Goal: Transaction & Acquisition: Purchase product/service

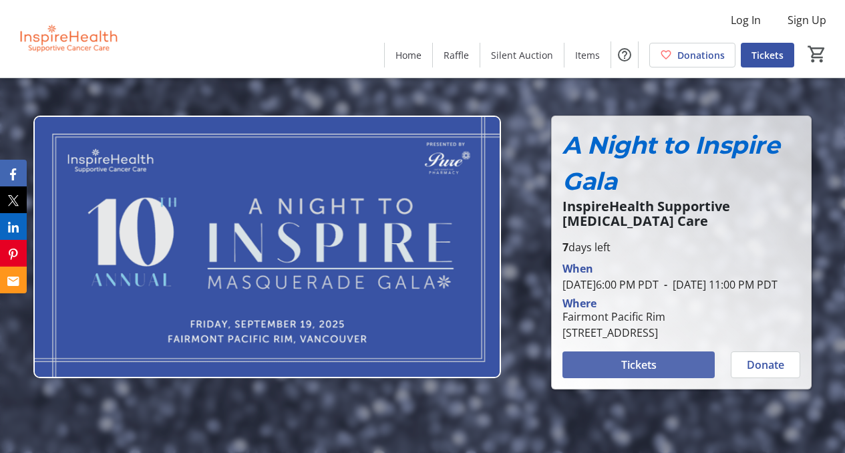
click at [661, 377] on span at bounding box center [639, 365] width 152 height 32
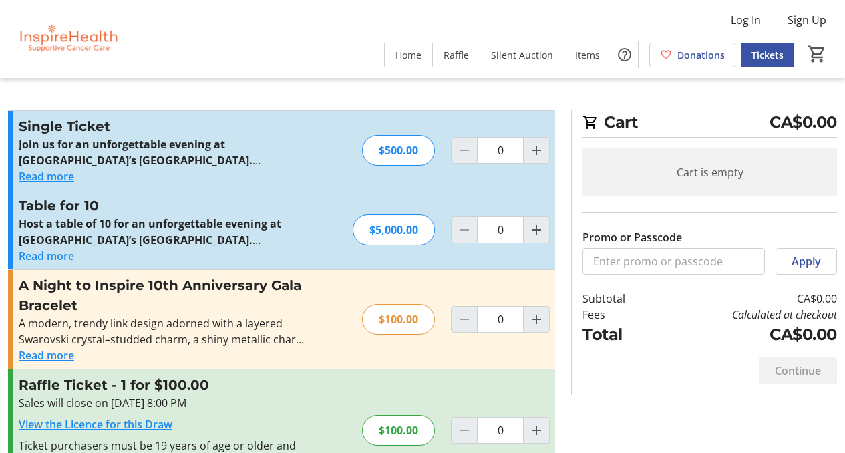
scroll to position [8, 0]
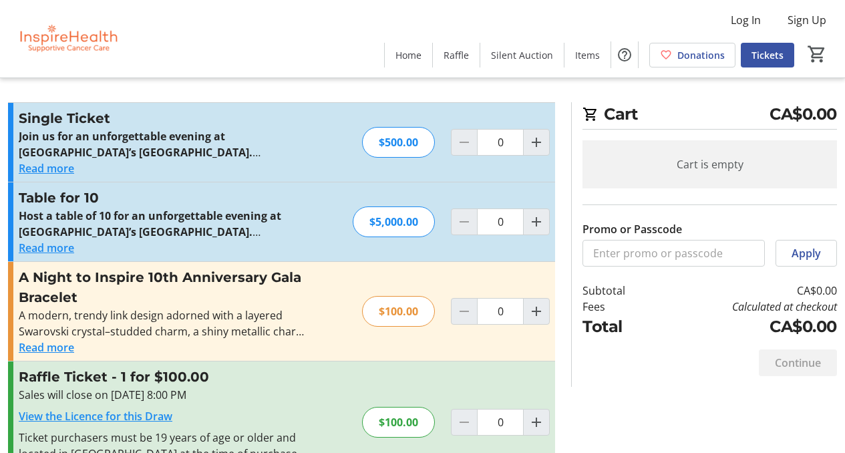
click at [47, 348] on button "Read more" at bounding box center [46, 347] width 55 height 16
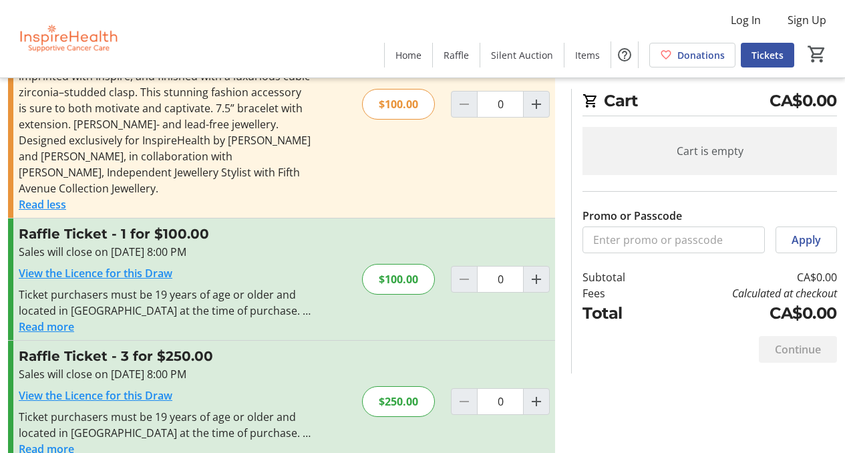
scroll to position [305, 0]
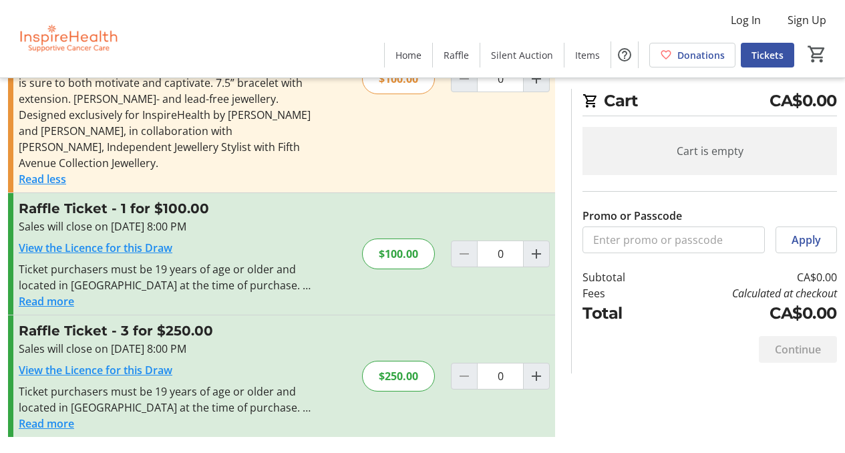
click at [54, 297] on button "Read more" at bounding box center [46, 301] width 55 height 16
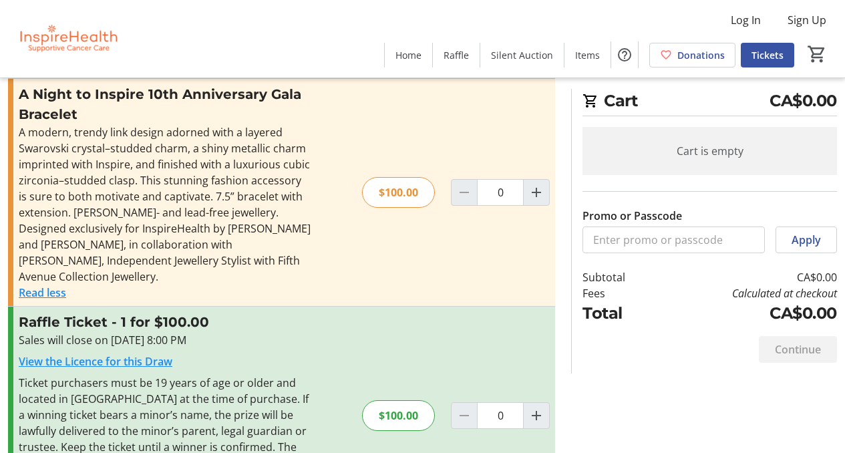
scroll to position [0, 0]
